Goal: Task Accomplishment & Management: Manage account settings

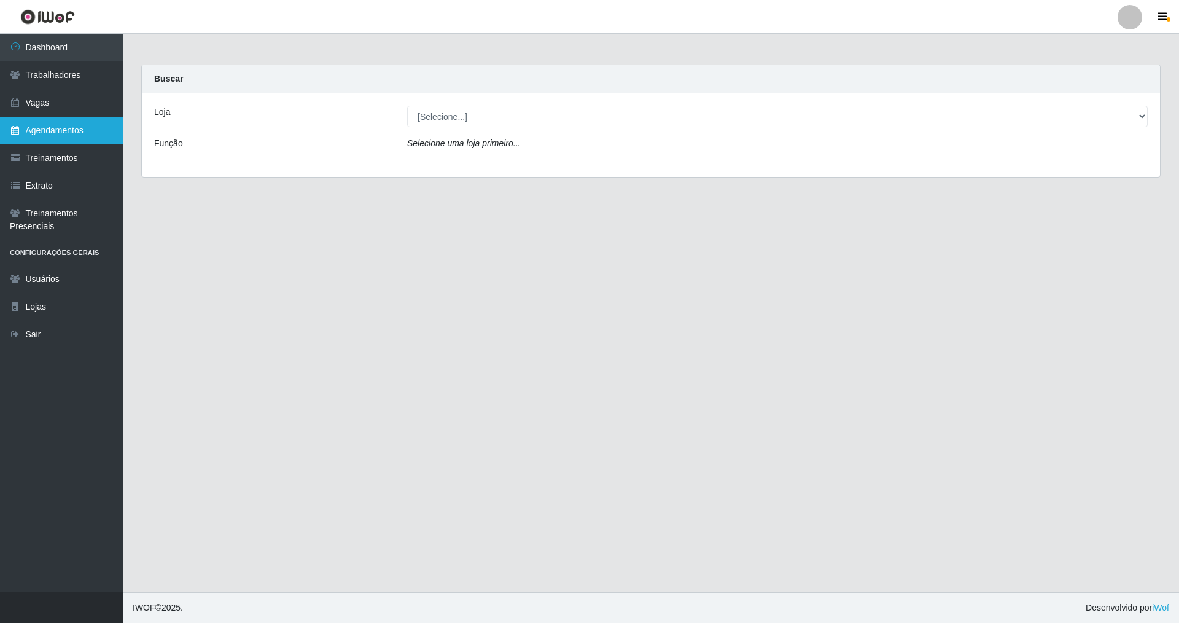
click at [34, 127] on link "Agendamentos" at bounding box center [61, 131] width 123 height 28
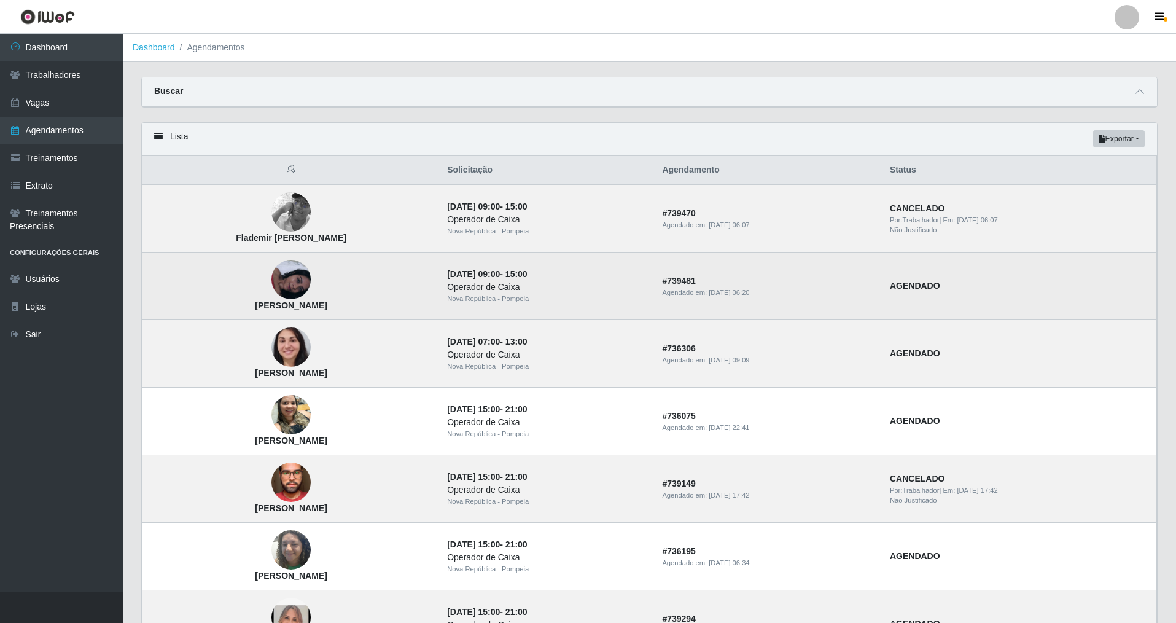
click at [294, 277] on img at bounding box center [291, 279] width 39 height 39
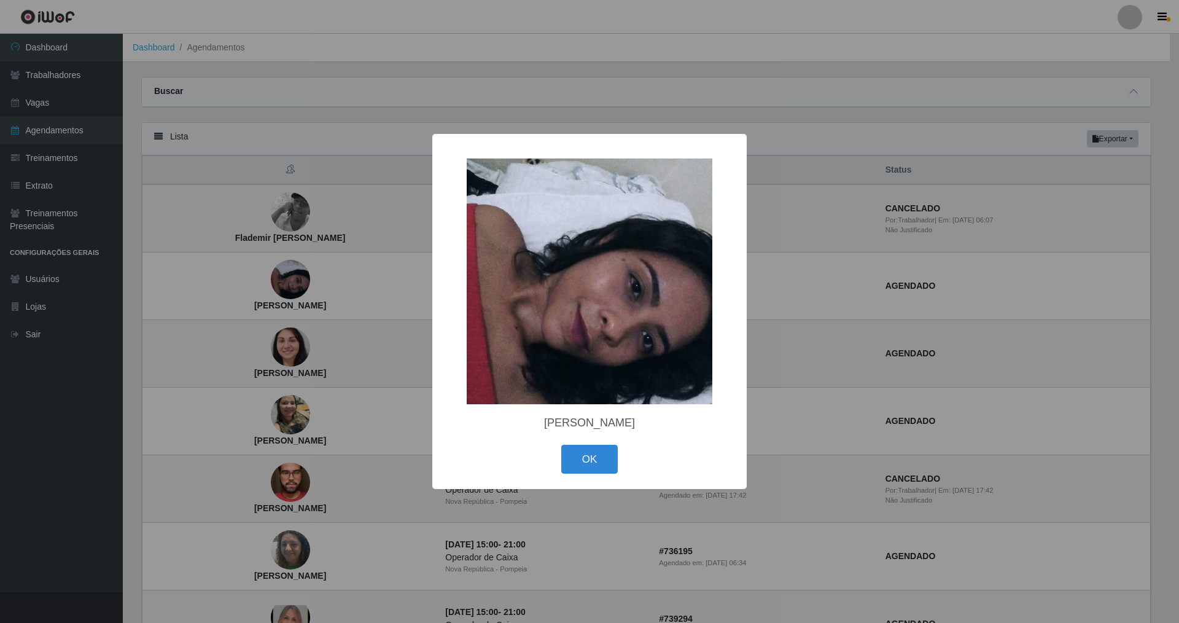
click at [291, 278] on div "× Ana Daniela batista dos Santos OK Cancel" at bounding box center [589, 311] width 1179 height 623
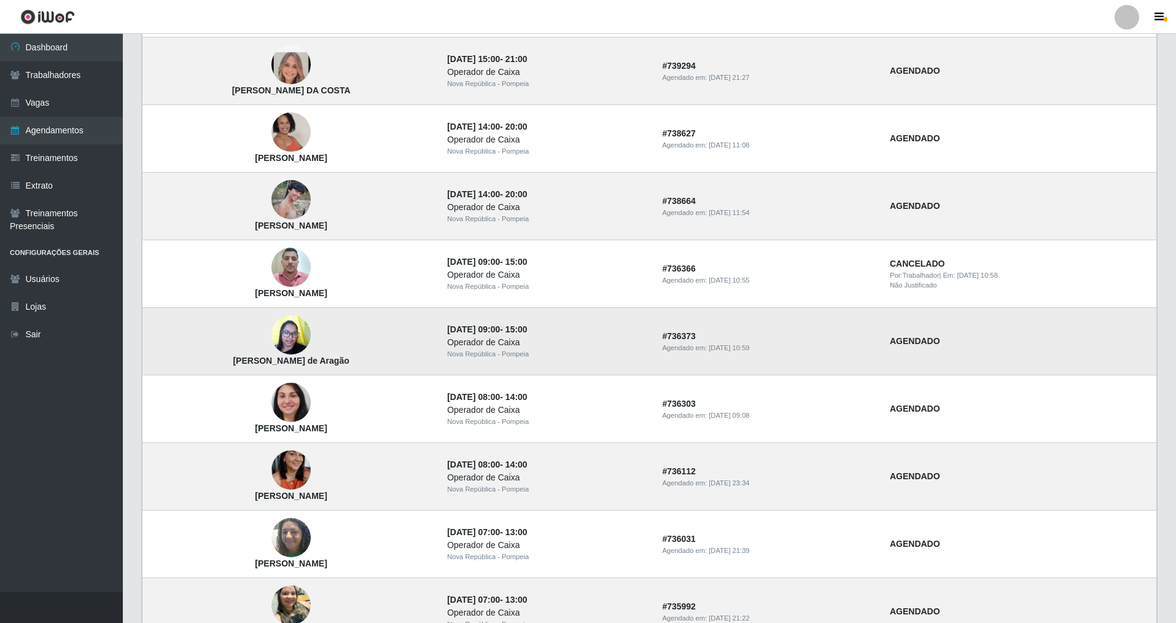
scroll to position [660, 0]
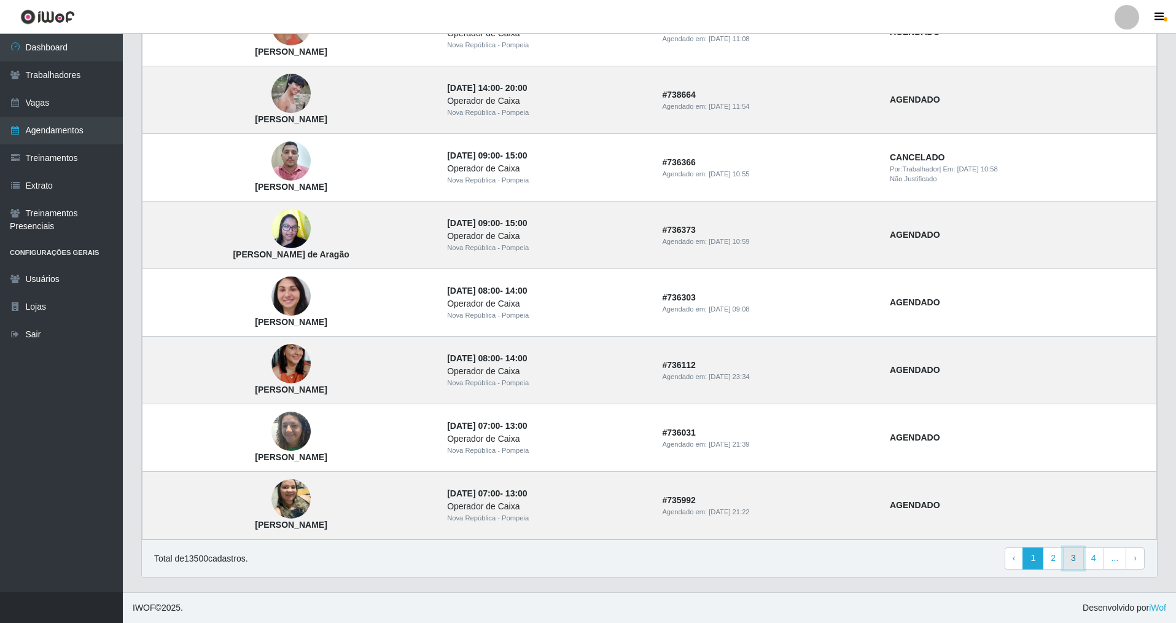
click at [506, 448] on link "3" at bounding box center [1073, 558] width 21 height 22
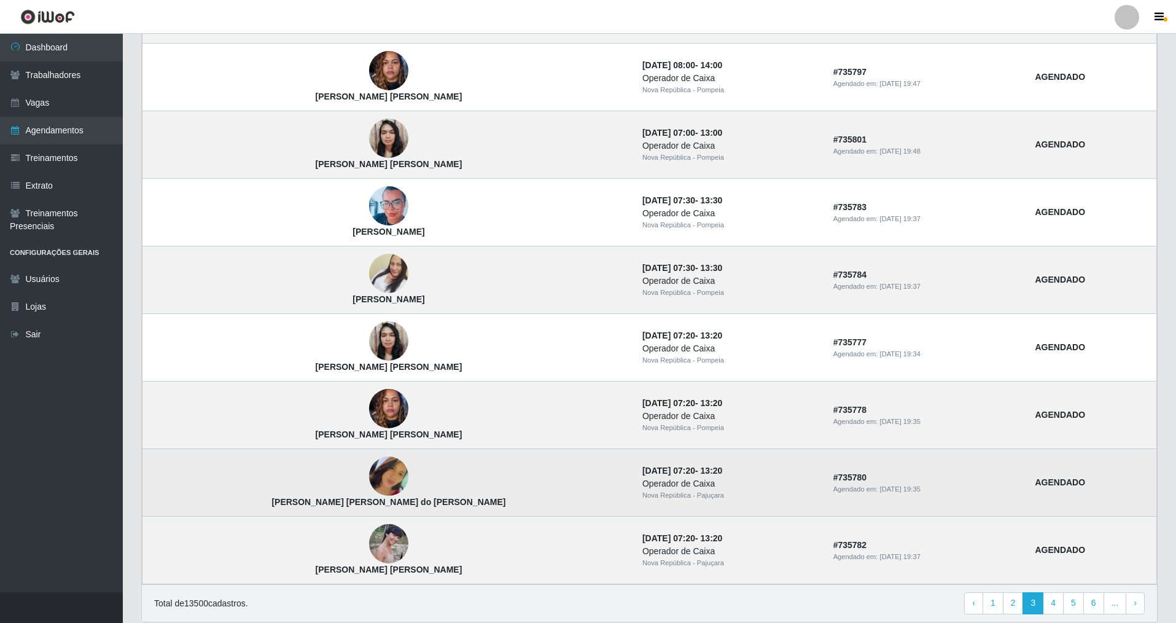
scroll to position [660, 0]
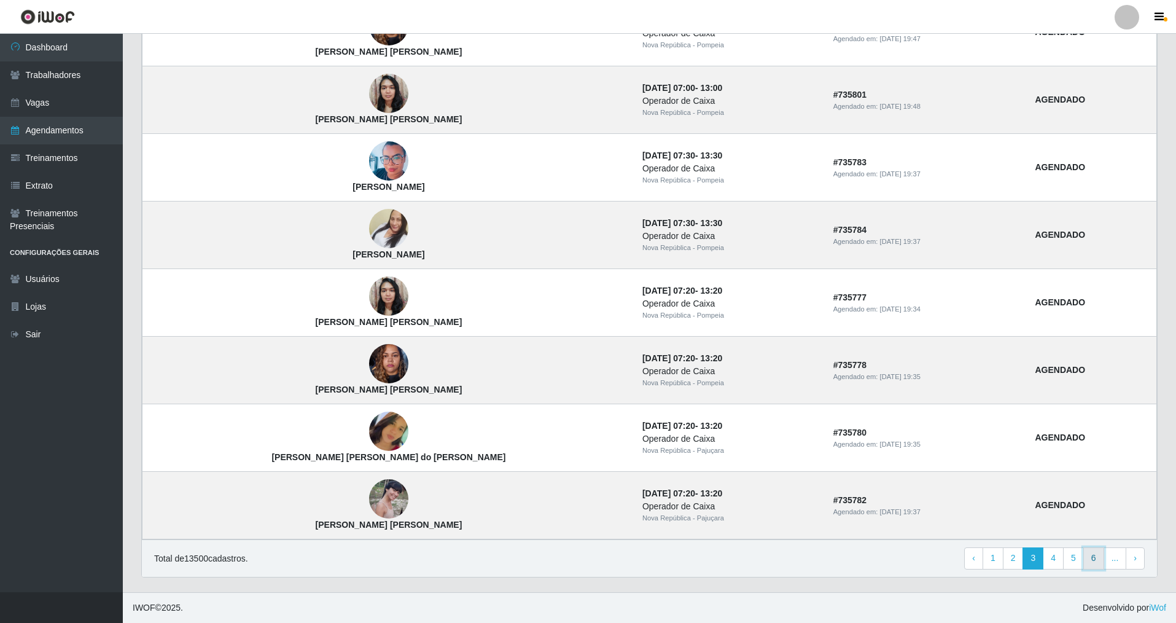
click at [1100, 555] on link "6" at bounding box center [1094, 558] width 21 height 22
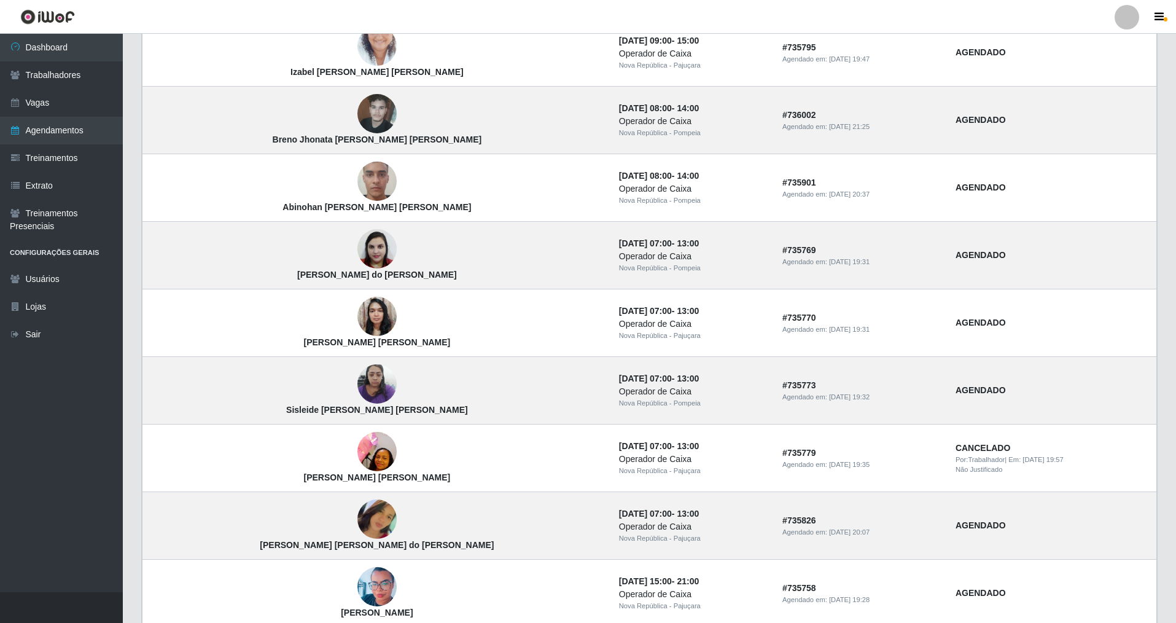
scroll to position [660, 0]
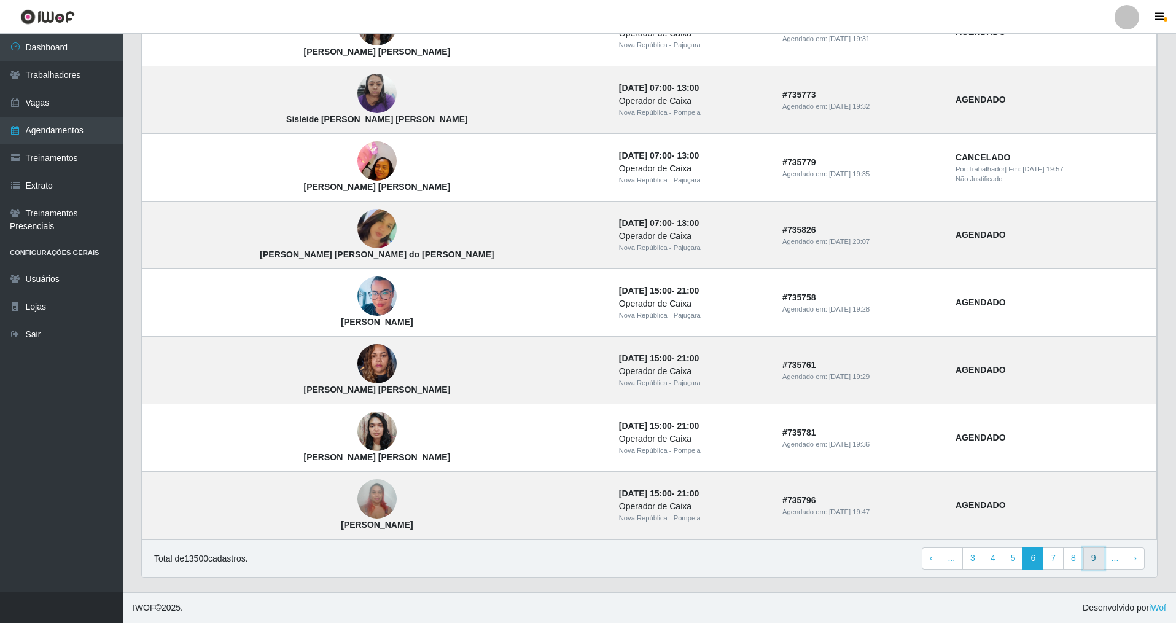
click at [1098, 563] on link "9" at bounding box center [1094, 558] width 21 height 22
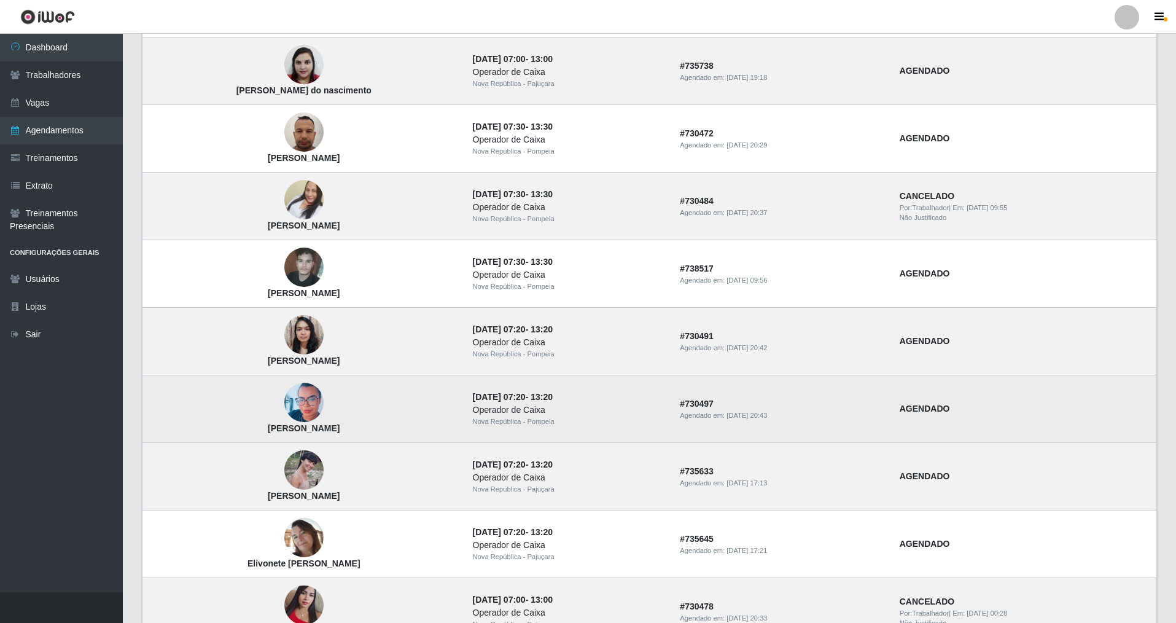
scroll to position [660, 0]
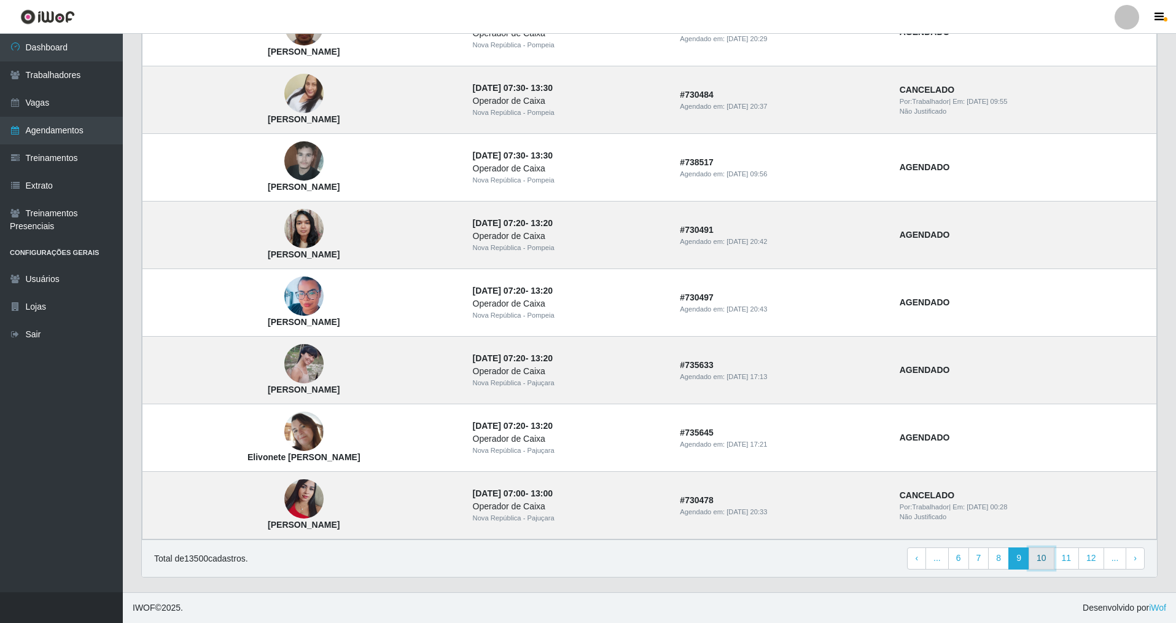
click at [1049, 562] on link "10" at bounding box center [1042, 558] width 26 height 22
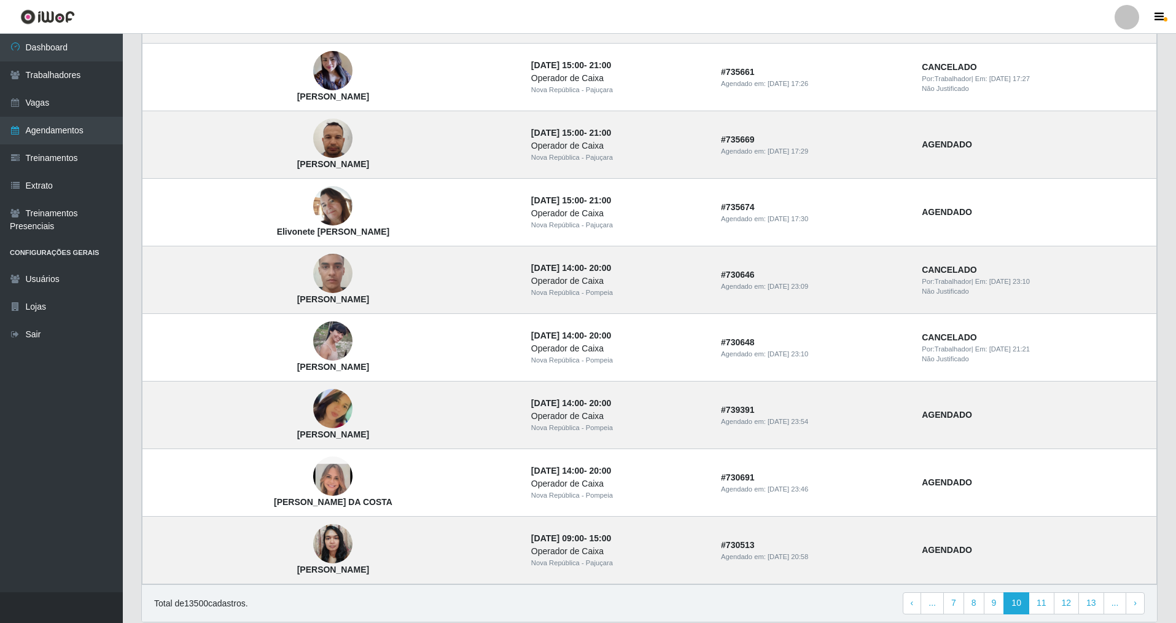
scroll to position [660, 0]
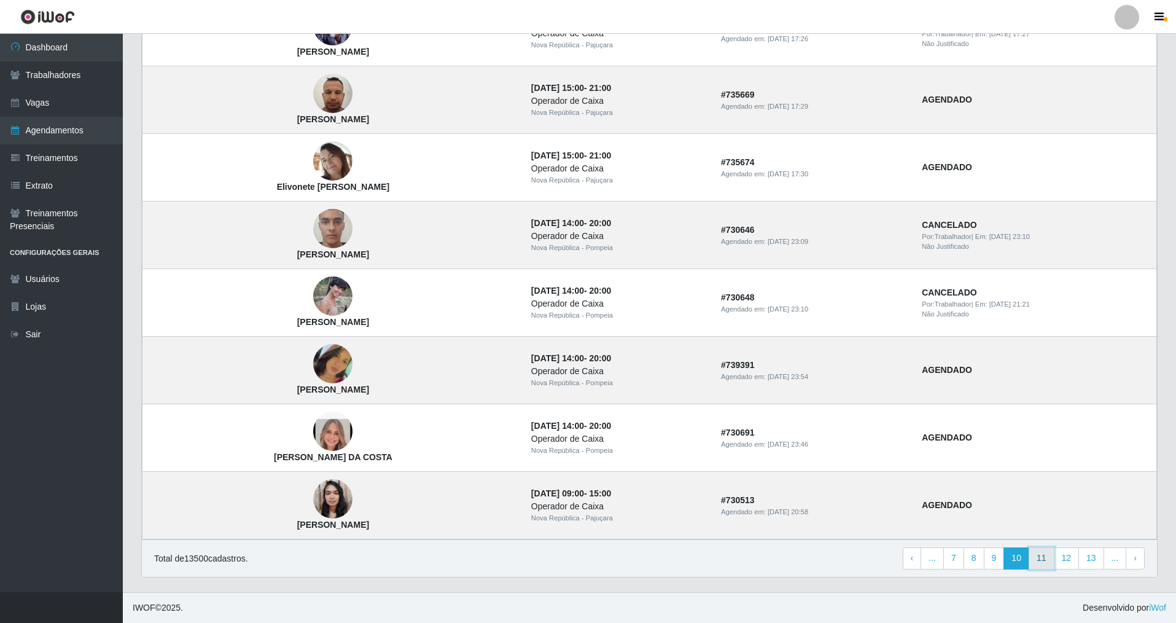
click at [1045, 568] on link "11" at bounding box center [1042, 558] width 26 height 22
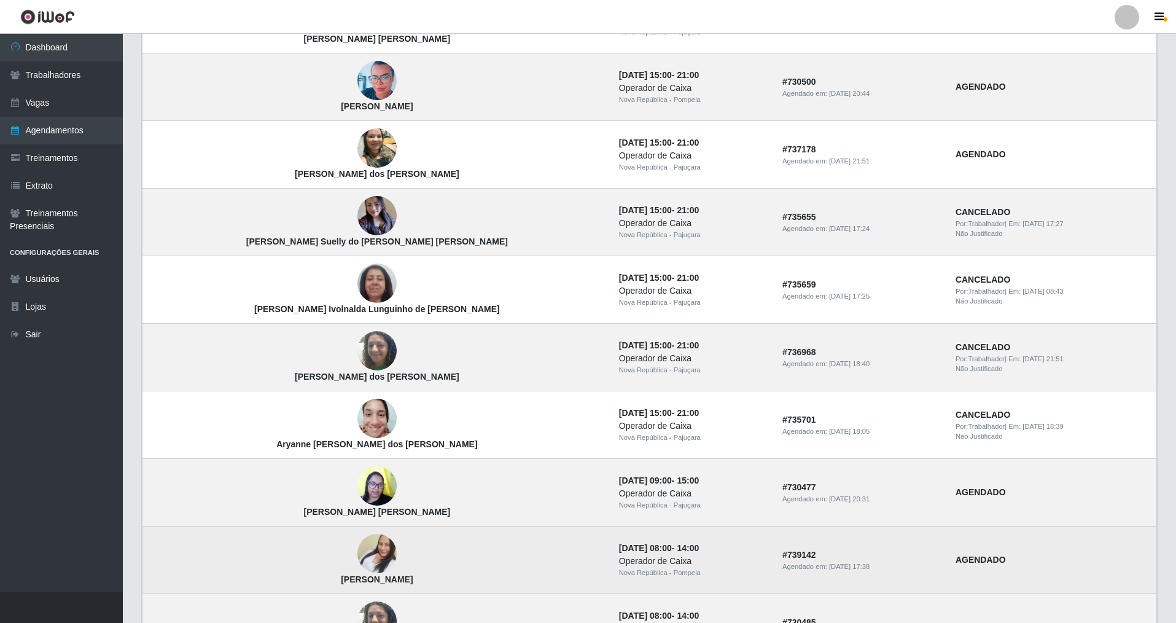
scroll to position [660, 0]
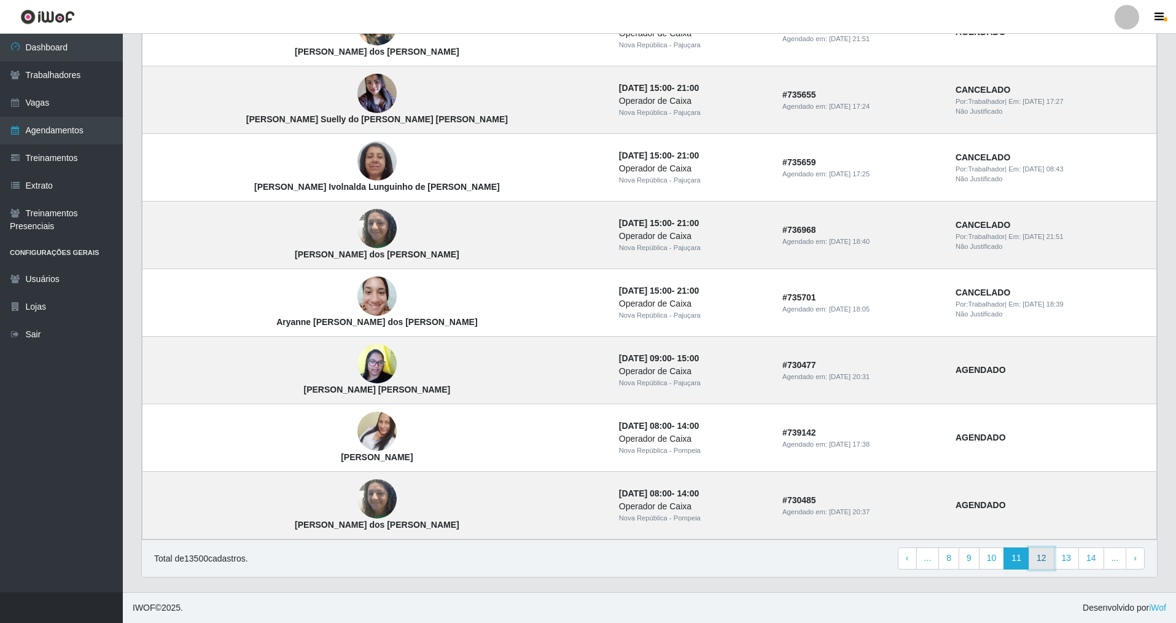
click at [1046, 557] on link "12" at bounding box center [1042, 558] width 26 height 22
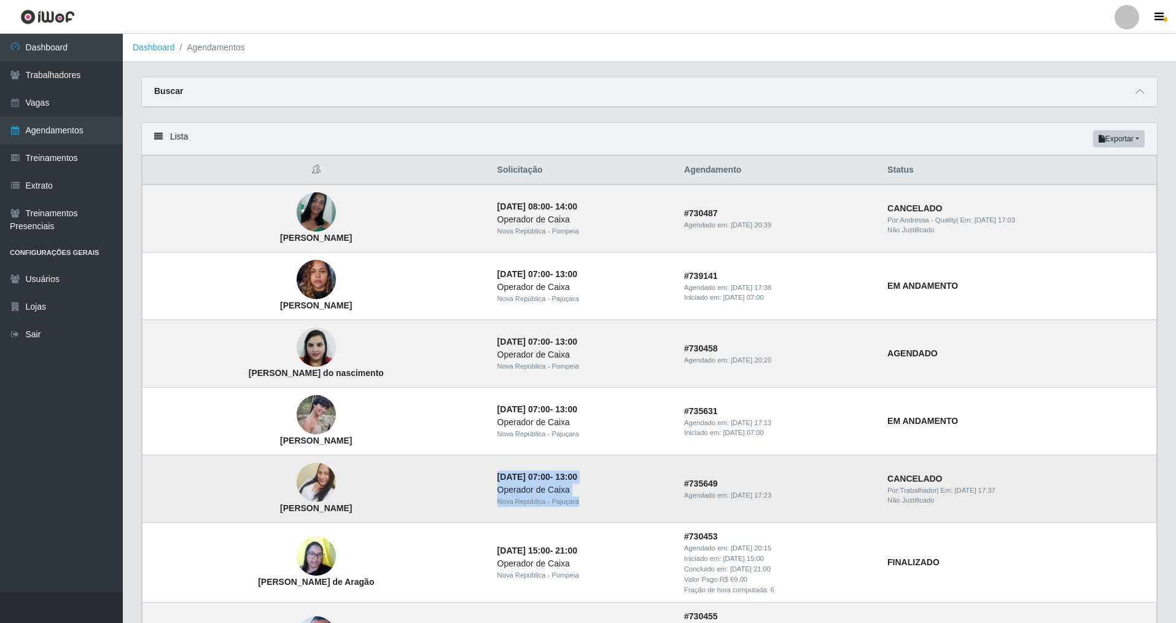
drag, startPoint x: 592, startPoint y: 500, endPoint x: 497, endPoint y: 480, distance: 96.6
click at [497, 480] on td "12/09/2025, 07:00 - 13:00 Operador de Caixa Nova República - Pajuçara" at bounding box center [583, 489] width 187 height 68
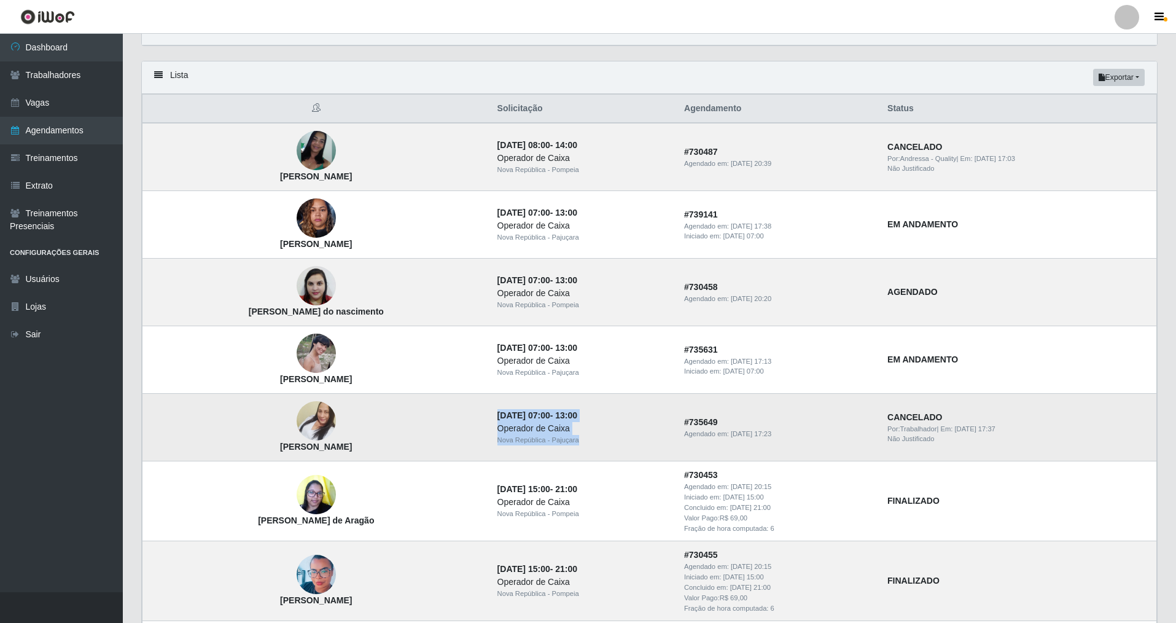
click at [578, 439] on div "Nova República - Pajuçara" at bounding box center [584, 440] width 172 height 10
drag, startPoint x: 560, startPoint y: 433, endPoint x: 496, endPoint y: 408, distance: 68.7
click at [496, 408] on tr "Ligiane Samara da Silva 12/09/2025, 07:00 - 13:00 Operador de Caixa Nova Repúbl…" at bounding box center [650, 428] width 1015 height 68
click at [545, 438] on div "Nova República - Pajuçara" at bounding box center [584, 440] width 172 height 10
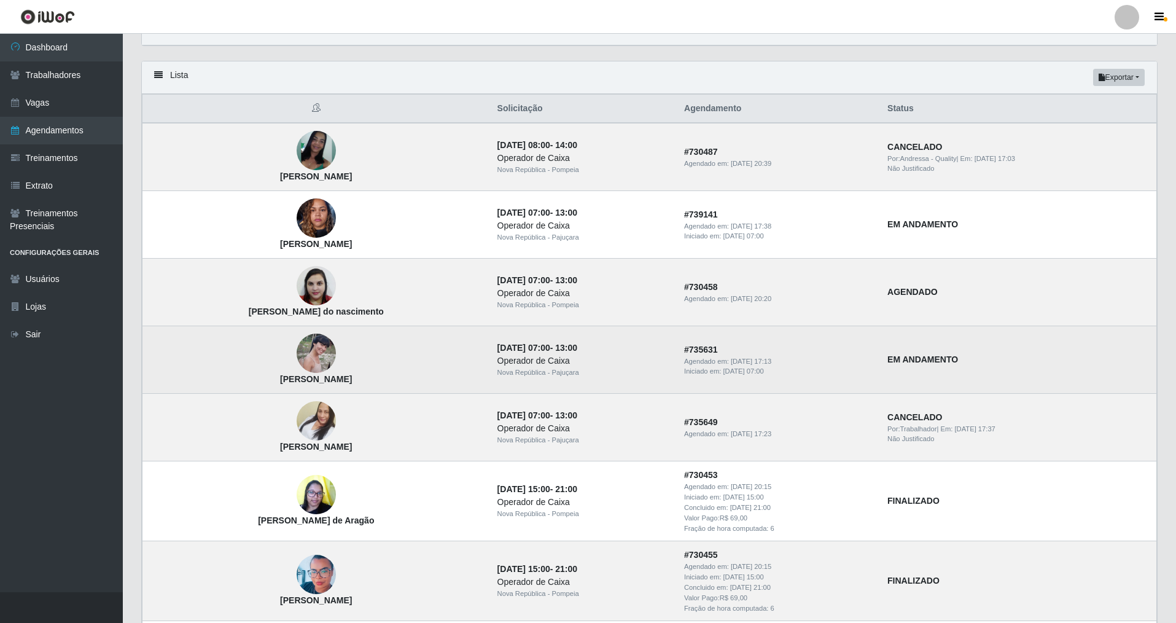
scroll to position [0, 0]
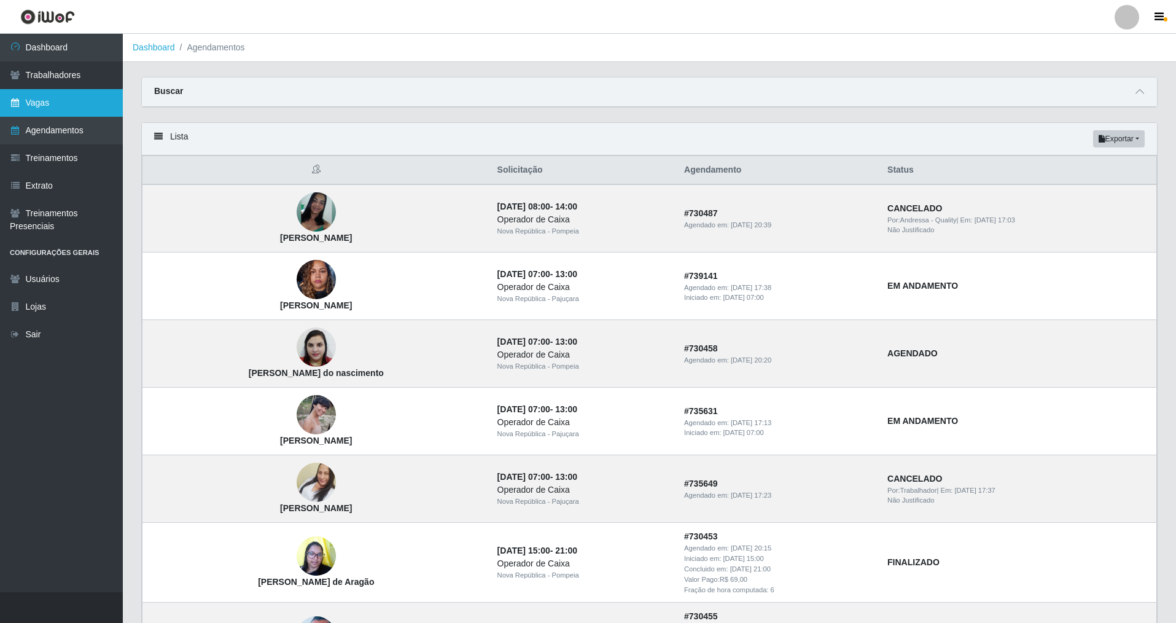
click at [54, 107] on link "Vagas" at bounding box center [61, 103] width 123 height 28
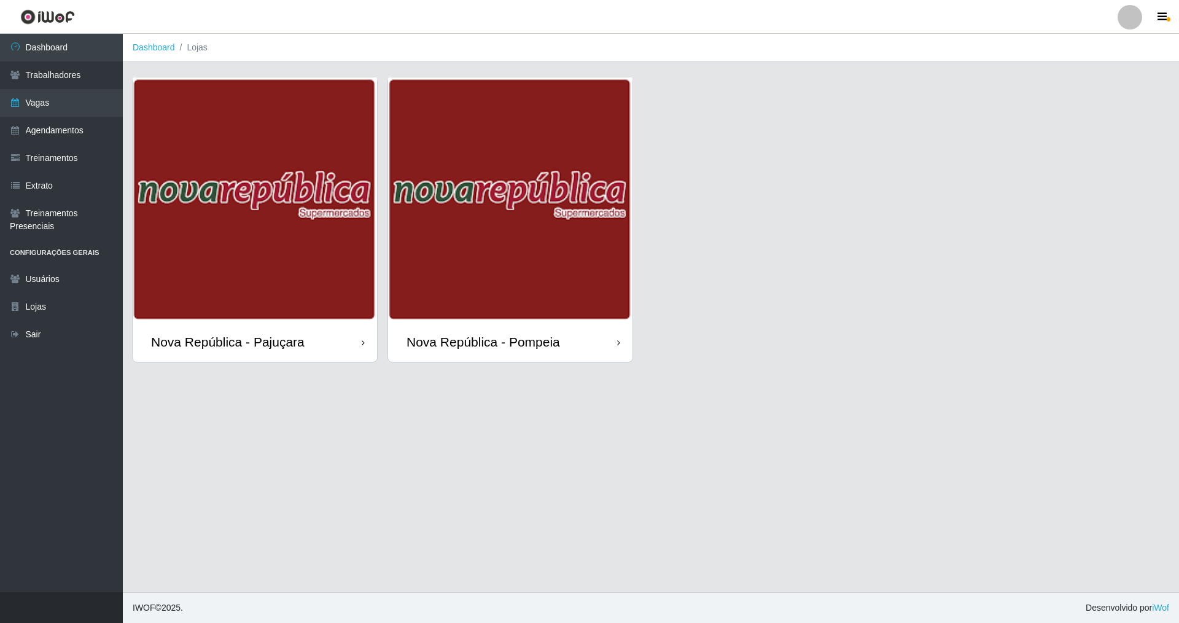
click at [514, 310] on img at bounding box center [510, 199] width 244 height 244
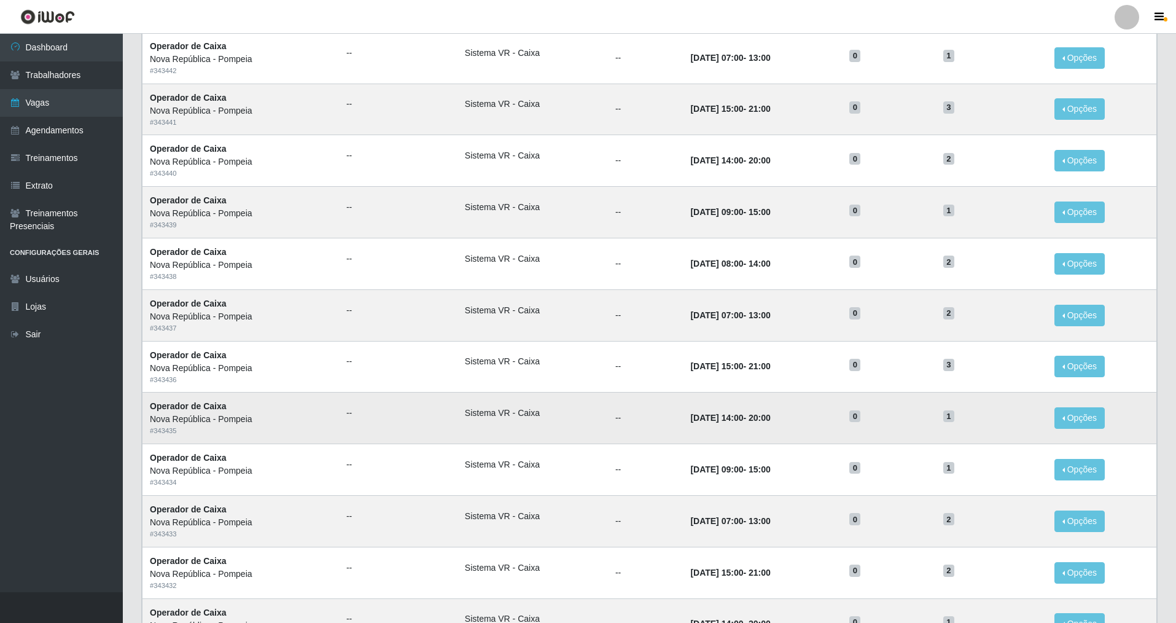
scroll to position [418, 0]
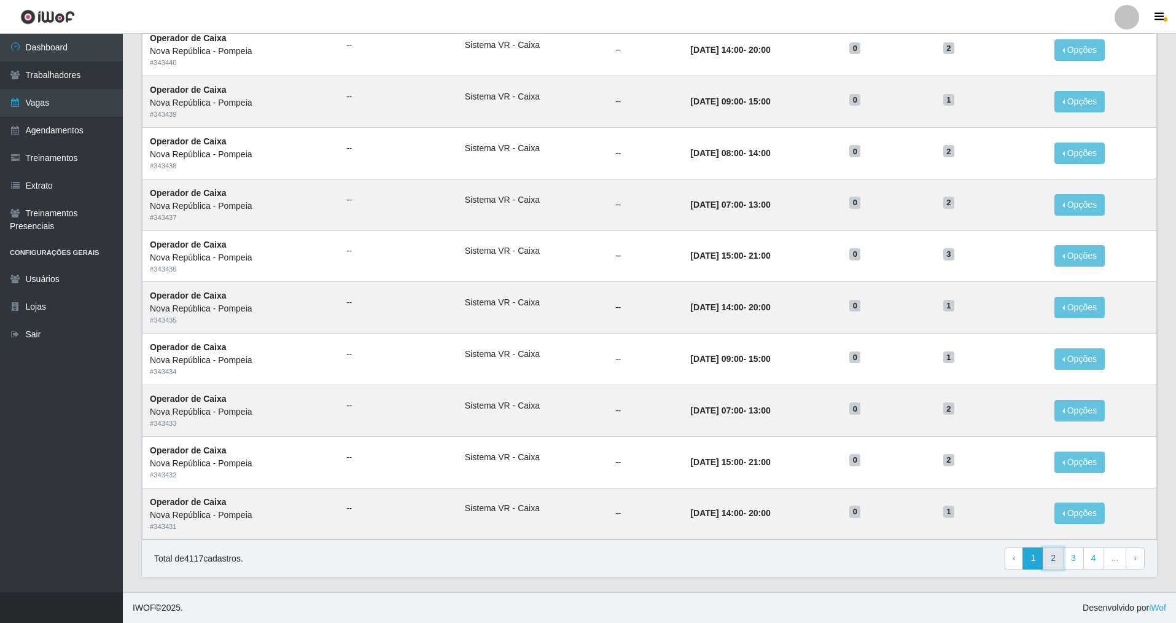
click at [1061, 560] on link "2" at bounding box center [1053, 558] width 21 height 22
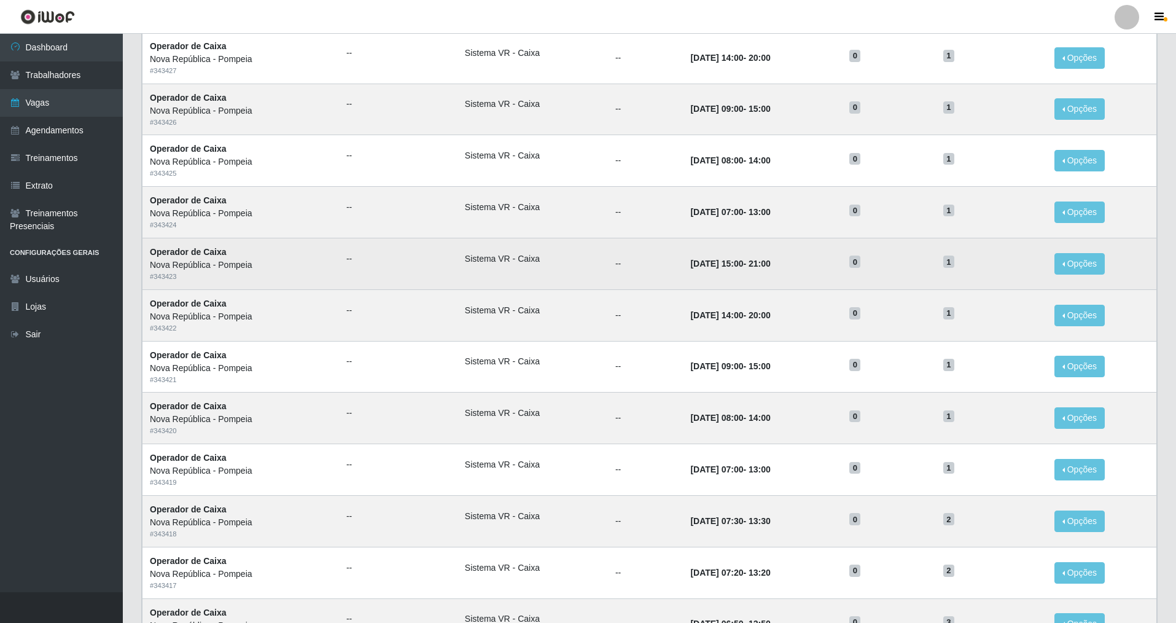
scroll to position [418, 0]
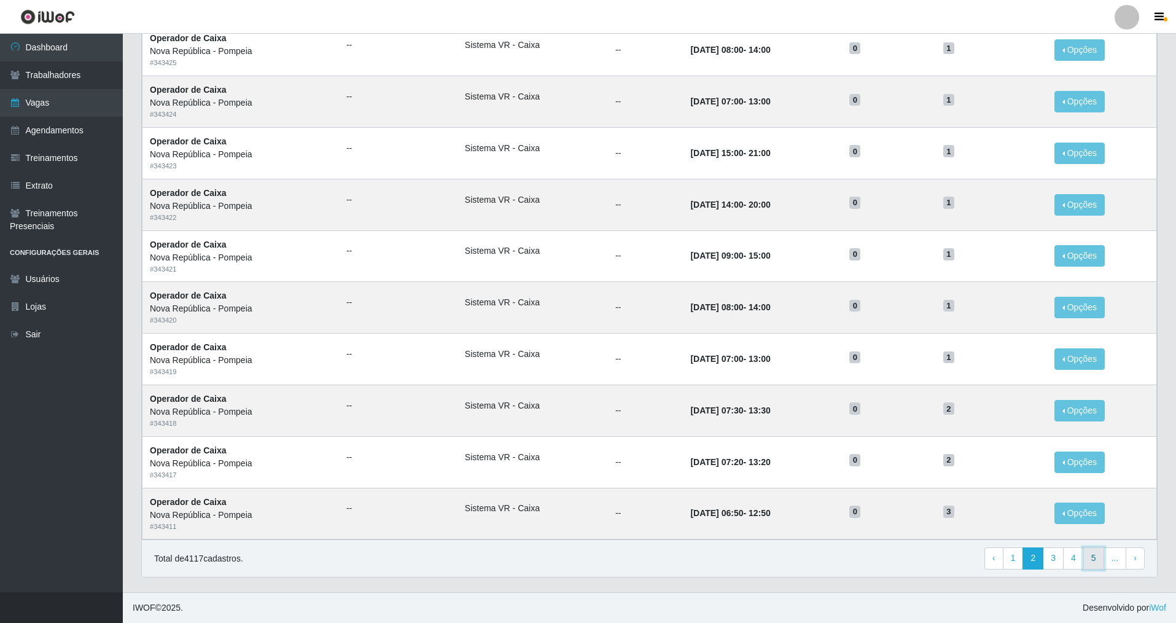
click at [1097, 561] on link "5" at bounding box center [1094, 558] width 21 height 22
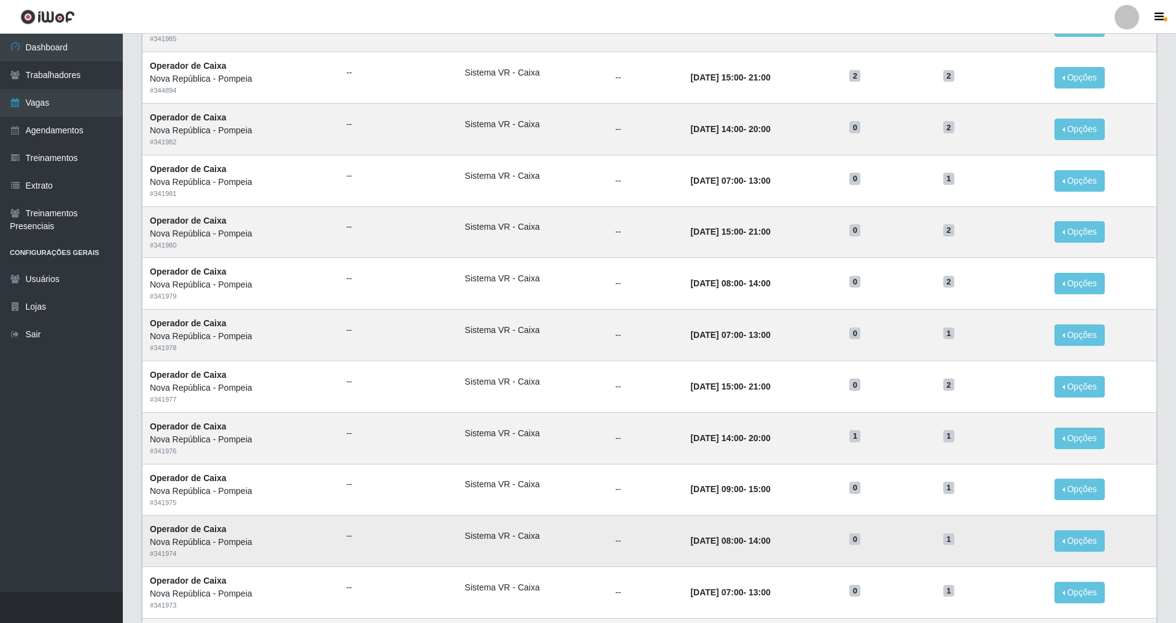
scroll to position [246, 0]
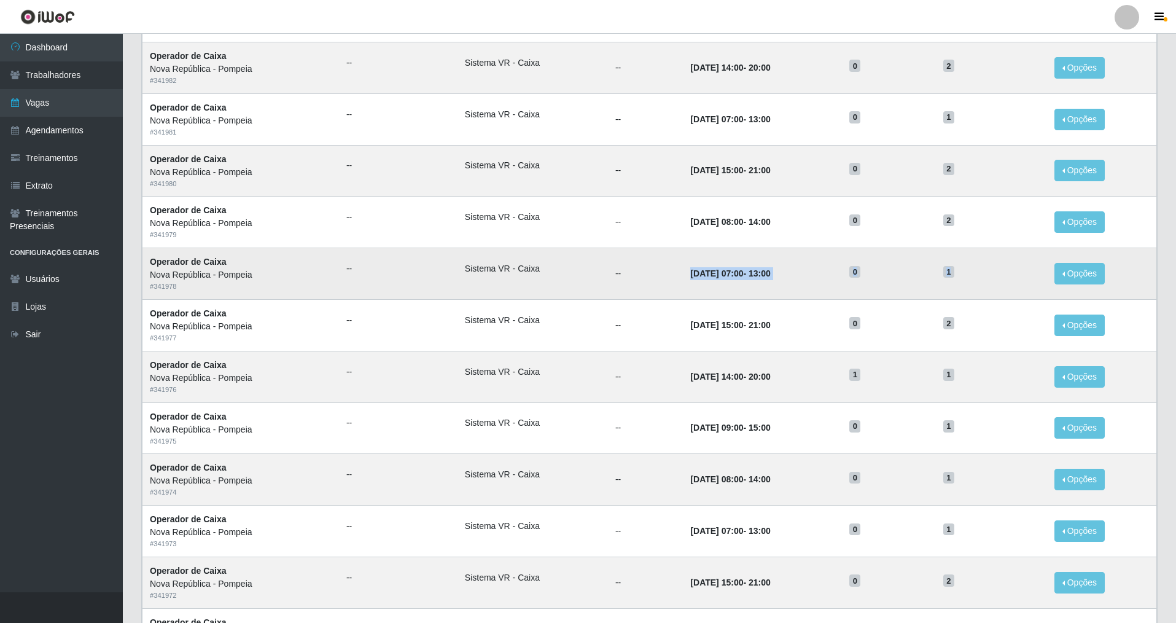
drag, startPoint x: 668, startPoint y: 275, endPoint x: 994, endPoint y: 276, distance: 325.6
click at [994, 276] on tr "Operador de Caixa Nova República - Pompeia # 341978 -- Sistema VR - Caixa -- [D…" at bounding box center [650, 274] width 1015 height 52
click at [880, 284] on td "0" at bounding box center [888, 274] width 93 height 52
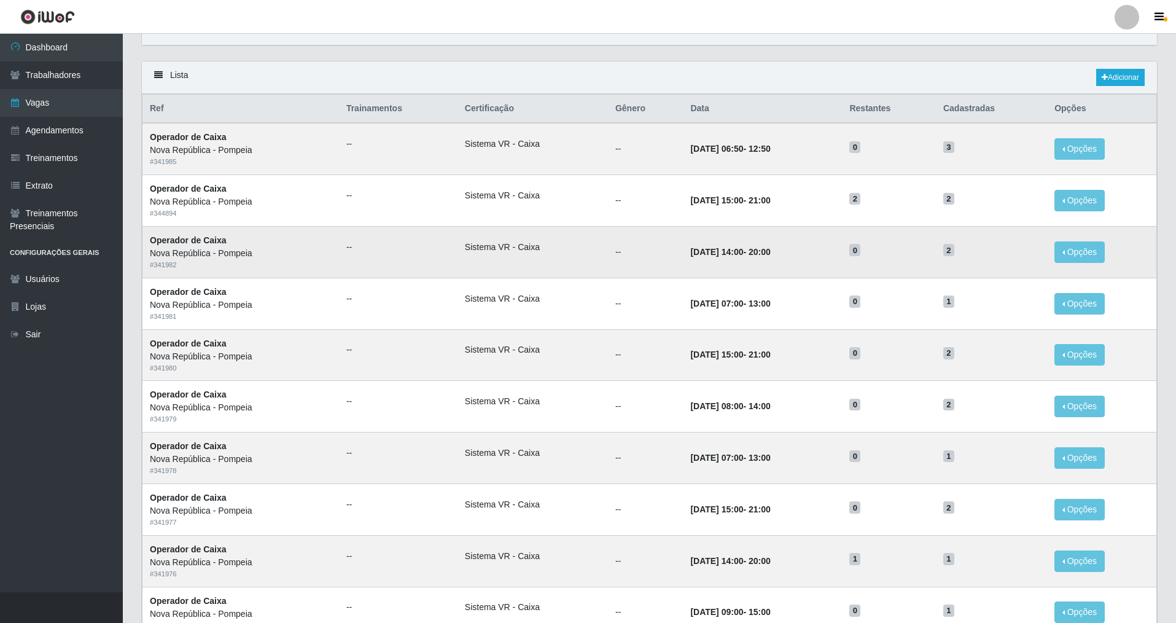
scroll to position [0, 0]
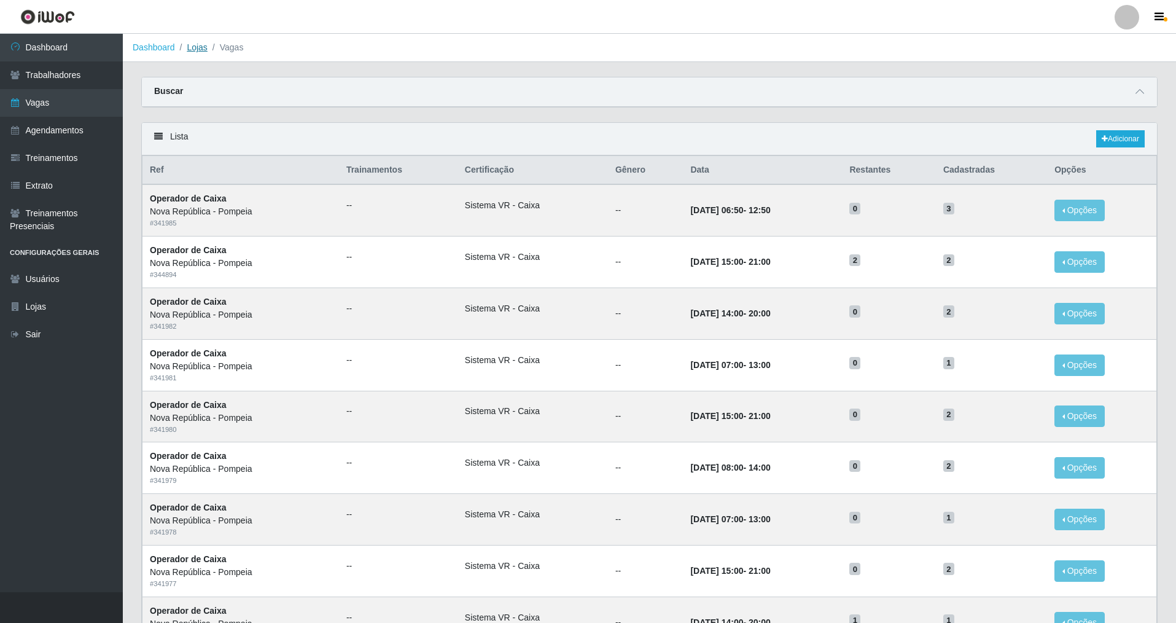
click at [192, 50] on link "Lojas" at bounding box center [197, 47] width 20 height 10
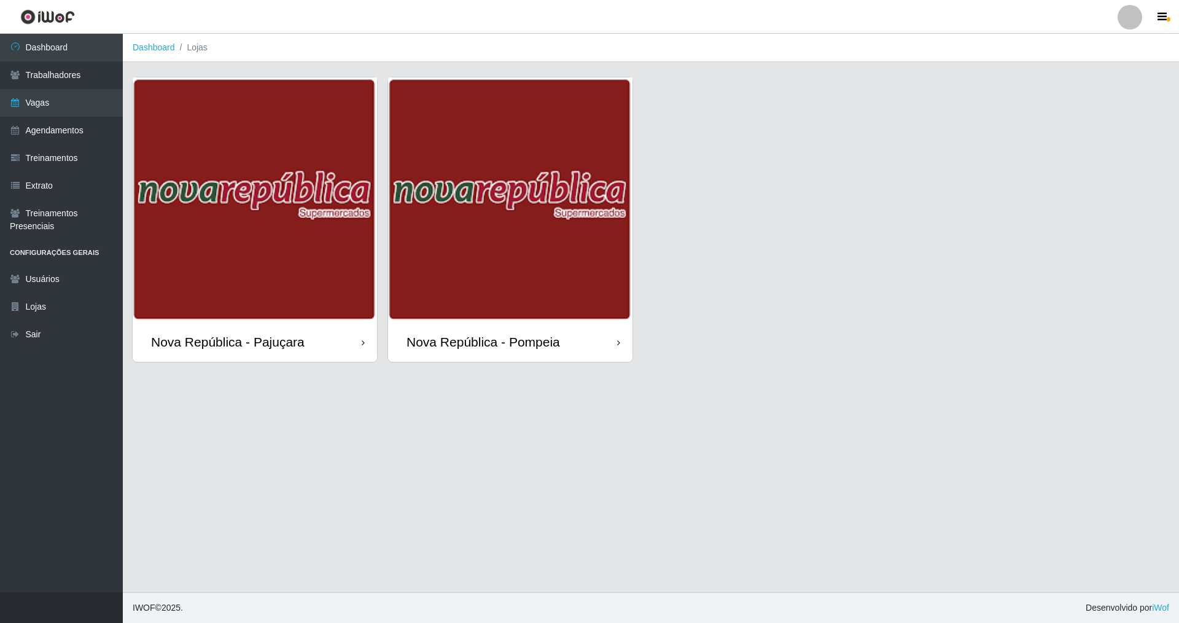
click at [278, 334] on div "Nova República - Pajuçara" at bounding box center [228, 341] width 154 height 15
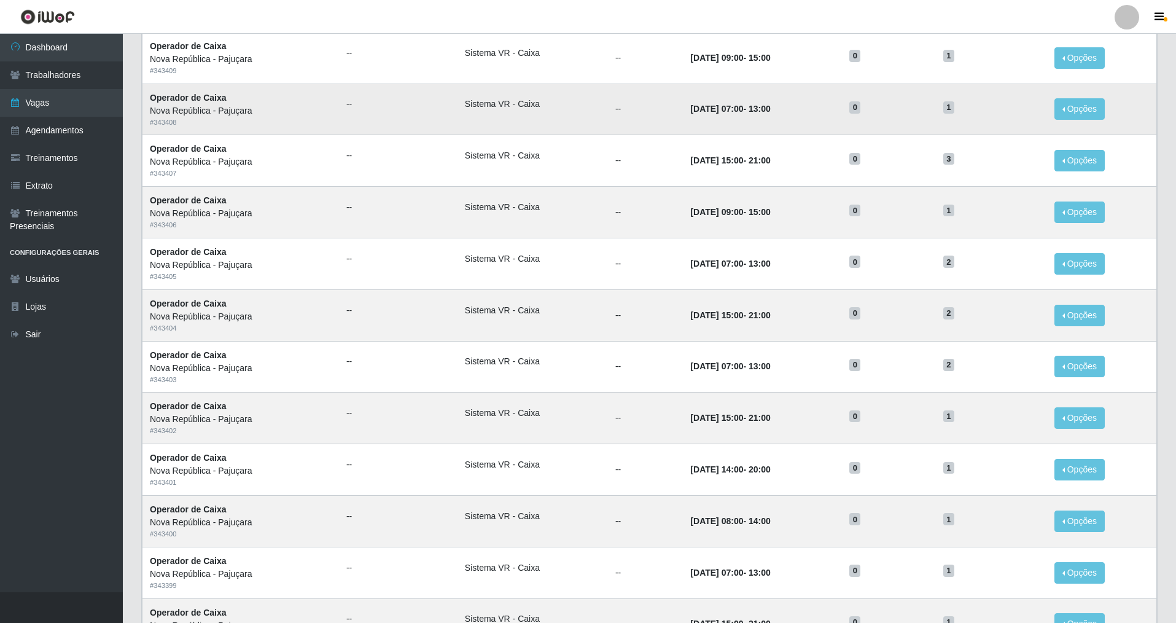
scroll to position [418, 0]
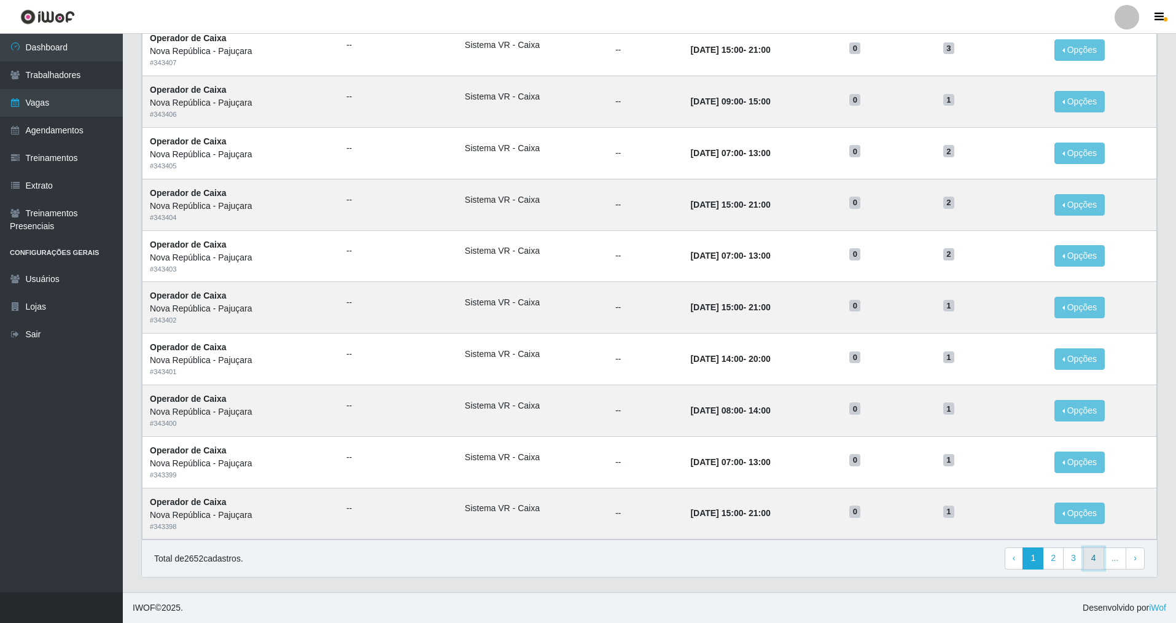
click at [1096, 557] on link "4" at bounding box center [1094, 558] width 21 height 22
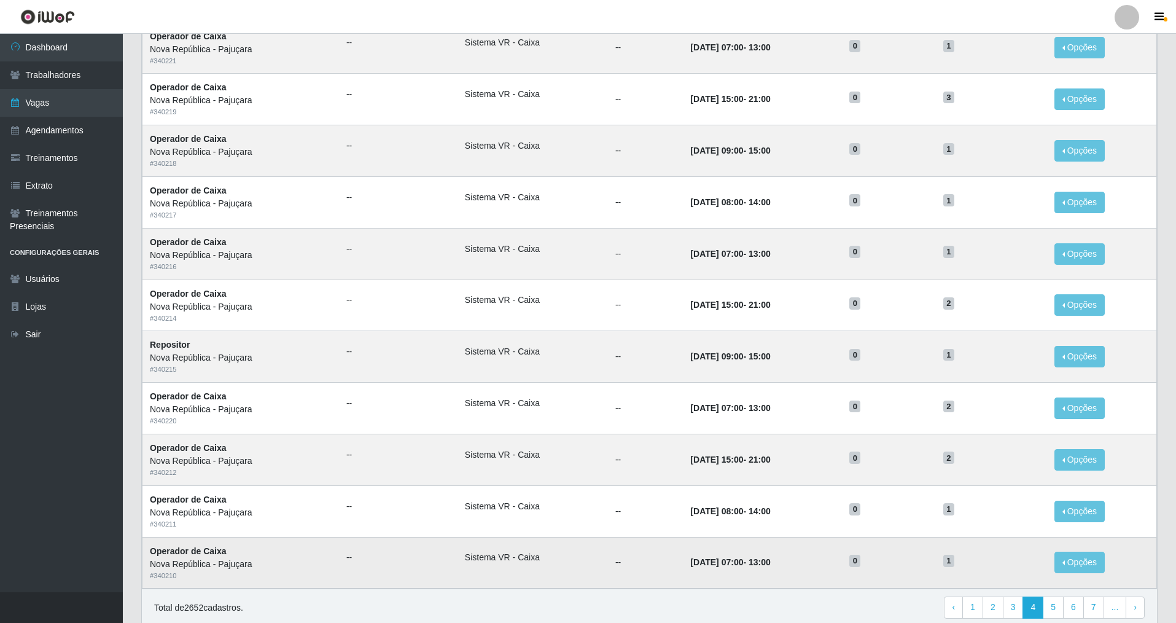
scroll to position [418, 0]
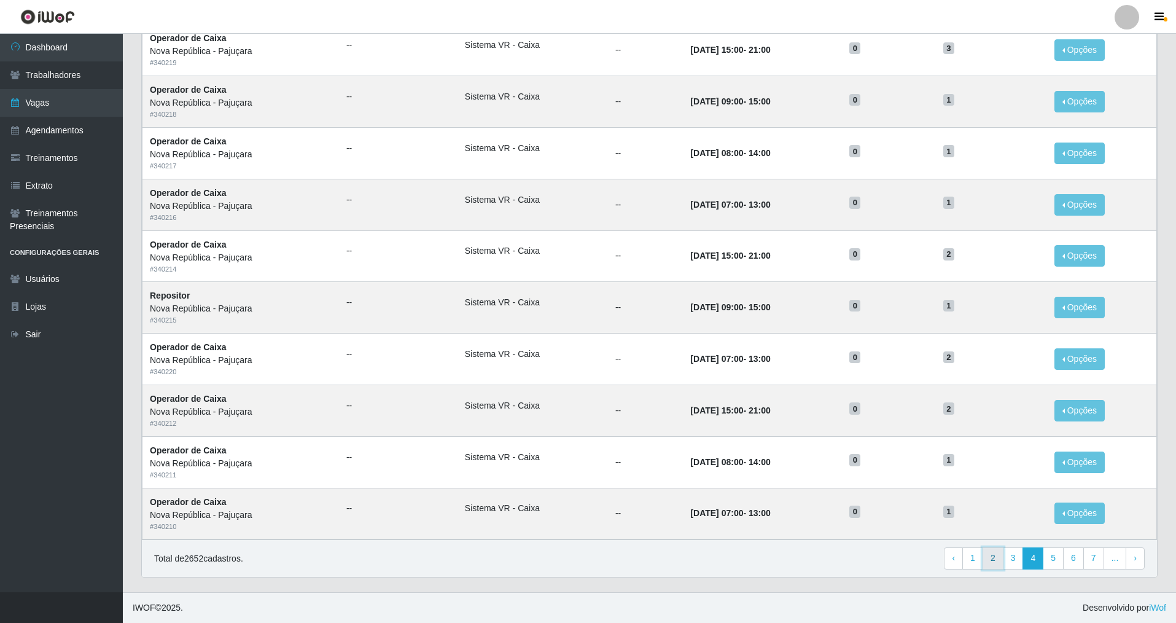
click at [994, 557] on link "2" at bounding box center [993, 558] width 21 height 22
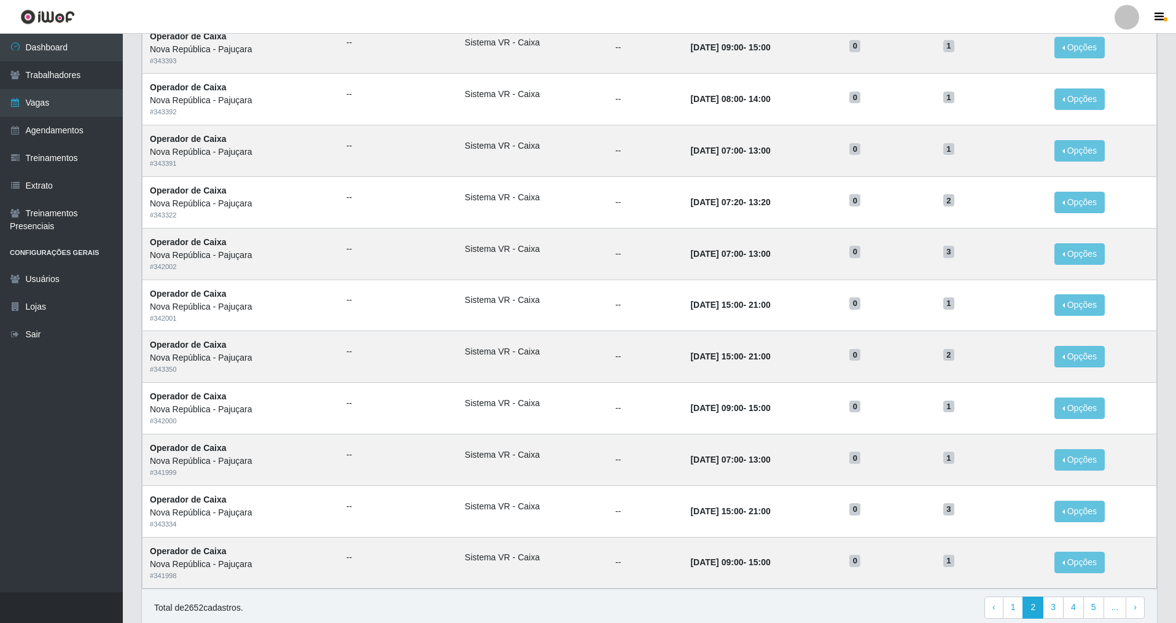
scroll to position [418, 0]
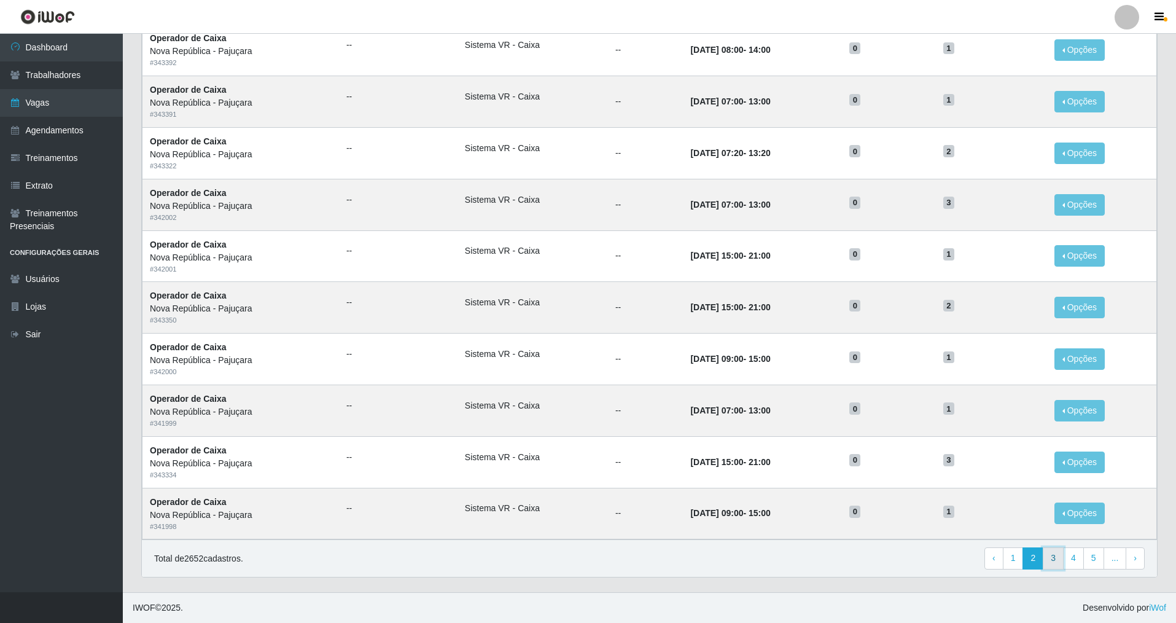
click at [1052, 568] on link "3" at bounding box center [1053, 558] width 21 height 22
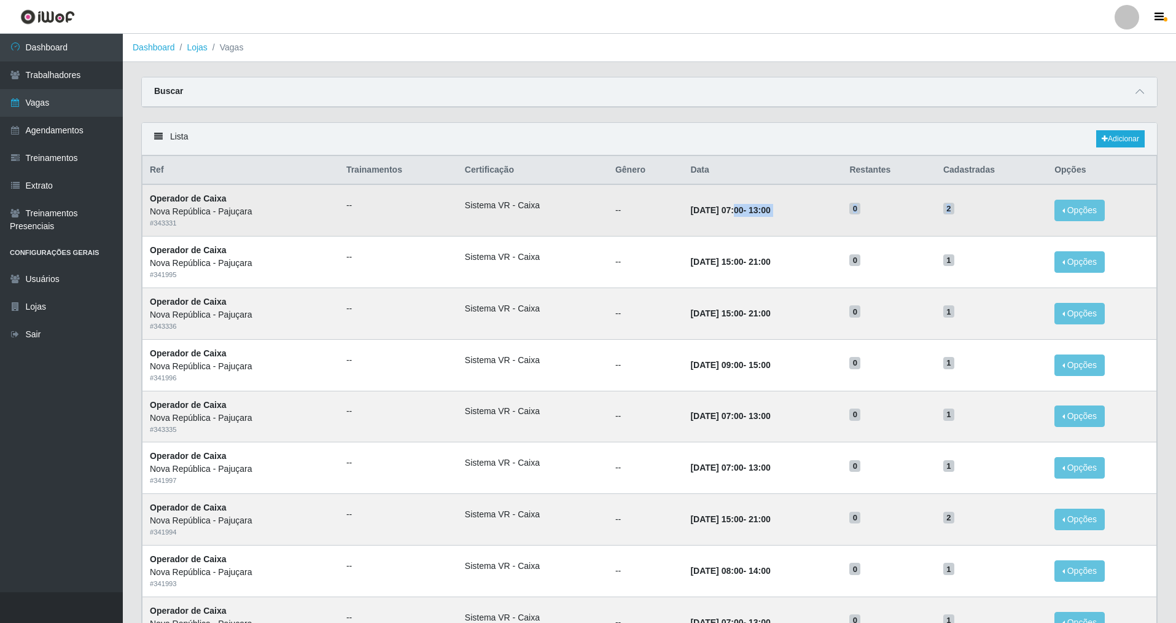
drag, startPoint x: 712, startPoint y: 212, endPoint x: 971, endPoint y: 213, distance: 258.6
click at [971, 213] on tr "Operador de Caixa Nova República - Pajuçara # 343331 -- Sistema VR - Caixa -- […" at bounding box center [650, 210] width 1015 height 52
click at [971, 212] on h5 "2" at bounding box center [991, 207] width 96 height 13
drag, startPoint x: 970, startPoint y: 207, endPoint x: 146, endPoint y: 202, distance: 823.7
click at [146, 202] on tr "Operador de Caixa Nova República - Pajuçara # 343331 -- Sistema VR - Caixa -- […" at bounding box center [650, 210] width 1015 height 52
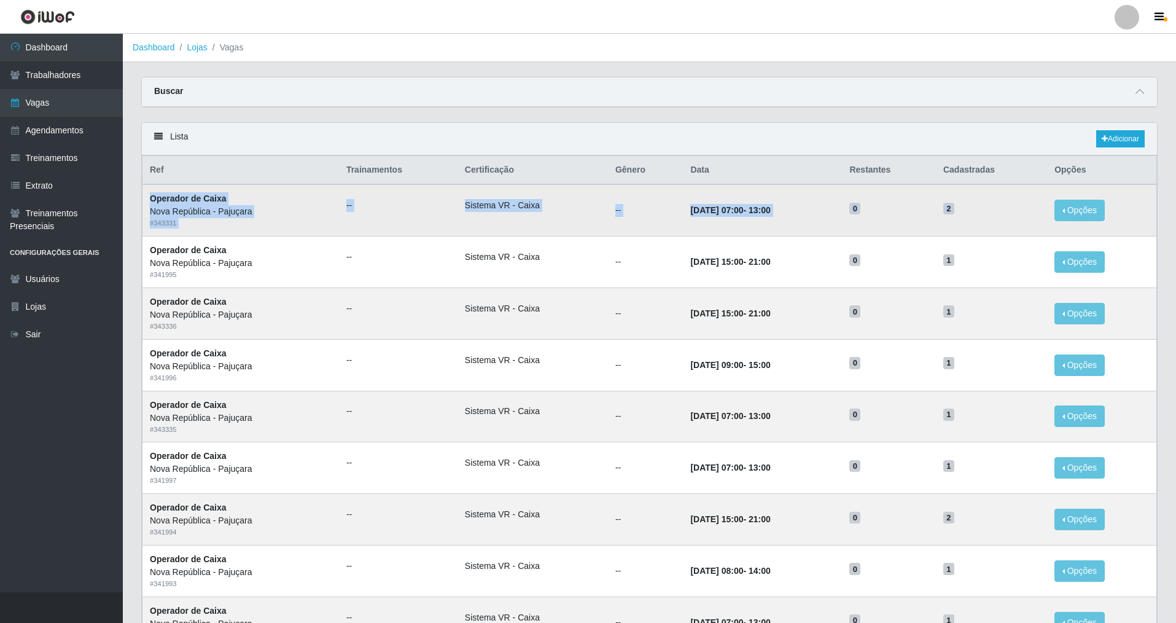
click at [558, 200] on li "Sistema VR - Caixa" at bounding box center [533, 205] width 136 height 13
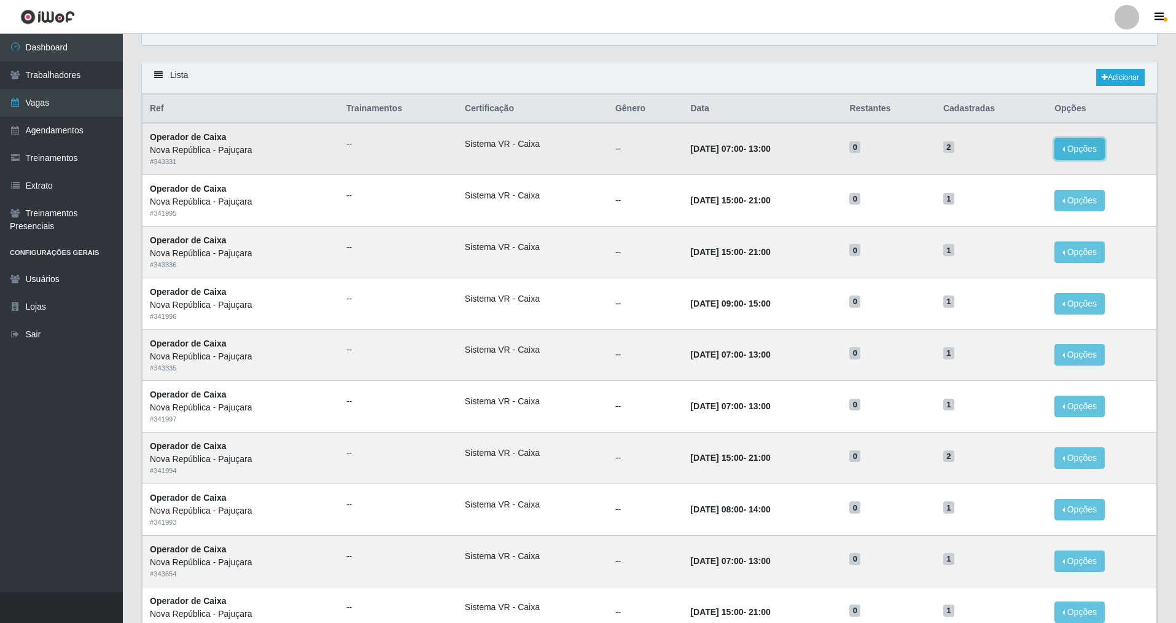
click at [1070, 147] on button "Opções" at bounding box center [1080, 148] width 50 height 21
drag, startPoint x: 1007, startPoint y: 146, endPoint x: 149, endPoint y: 135, distance: 858.8
click at [149, 135] on tr "Operador de Caixa Nova República - Pajuçara # 343331 -- Sistema VR - Caixa -- […" at bounding box center [650, 149] width 1015 height 52
click at [612, 152] on td "--" at bounding box center [645, 149] width 75 height 52
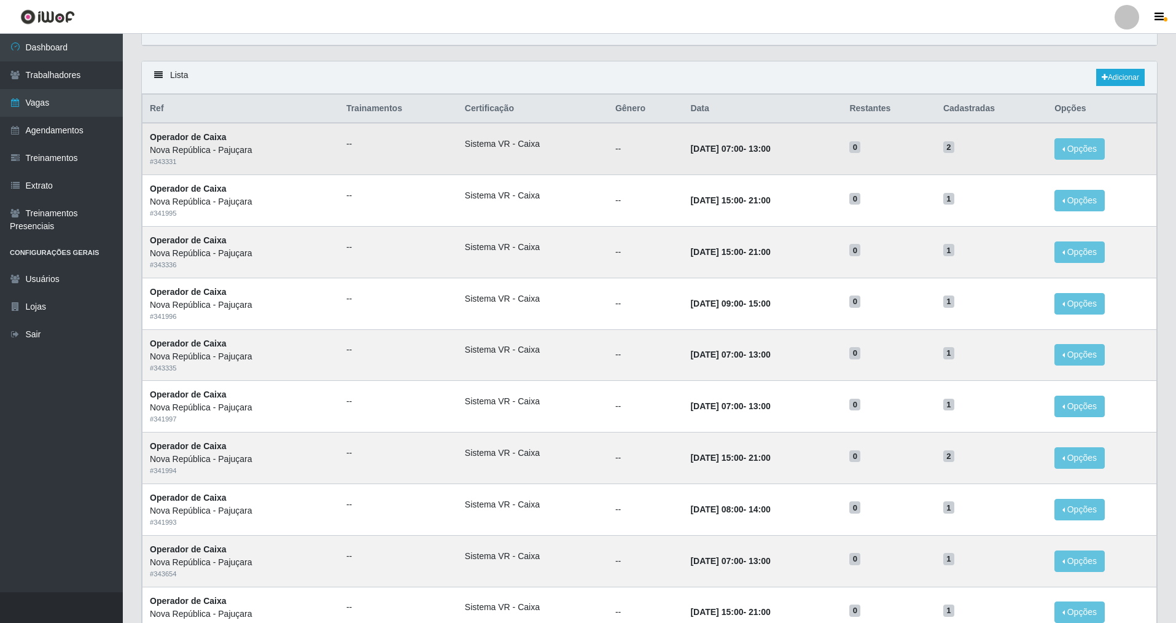
scroll to position [0, 0]
